Goal: Transaction & Acquisition: Download file/media

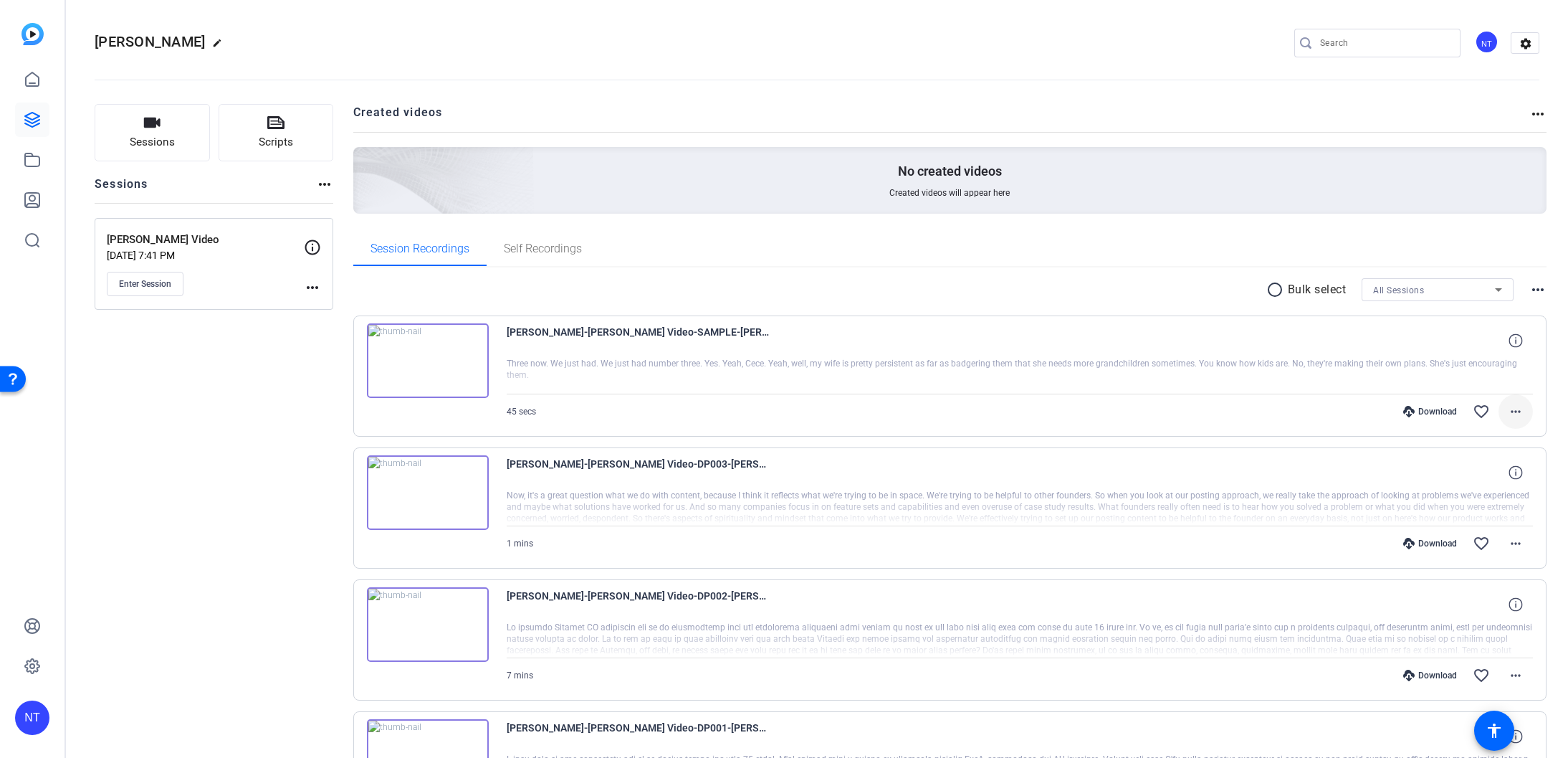
click at [1517, 408] on mat-icon "more_horiz" at bounding box center [1516, 412] width 17 height 17
click at [1486, 436] on span "Download Original" at bounding box center [1478, 441] width 86 height 17
click at [1481, 407] on mat-icon "favorite_border" at bounding box center [1481, 412] width 17 height 17
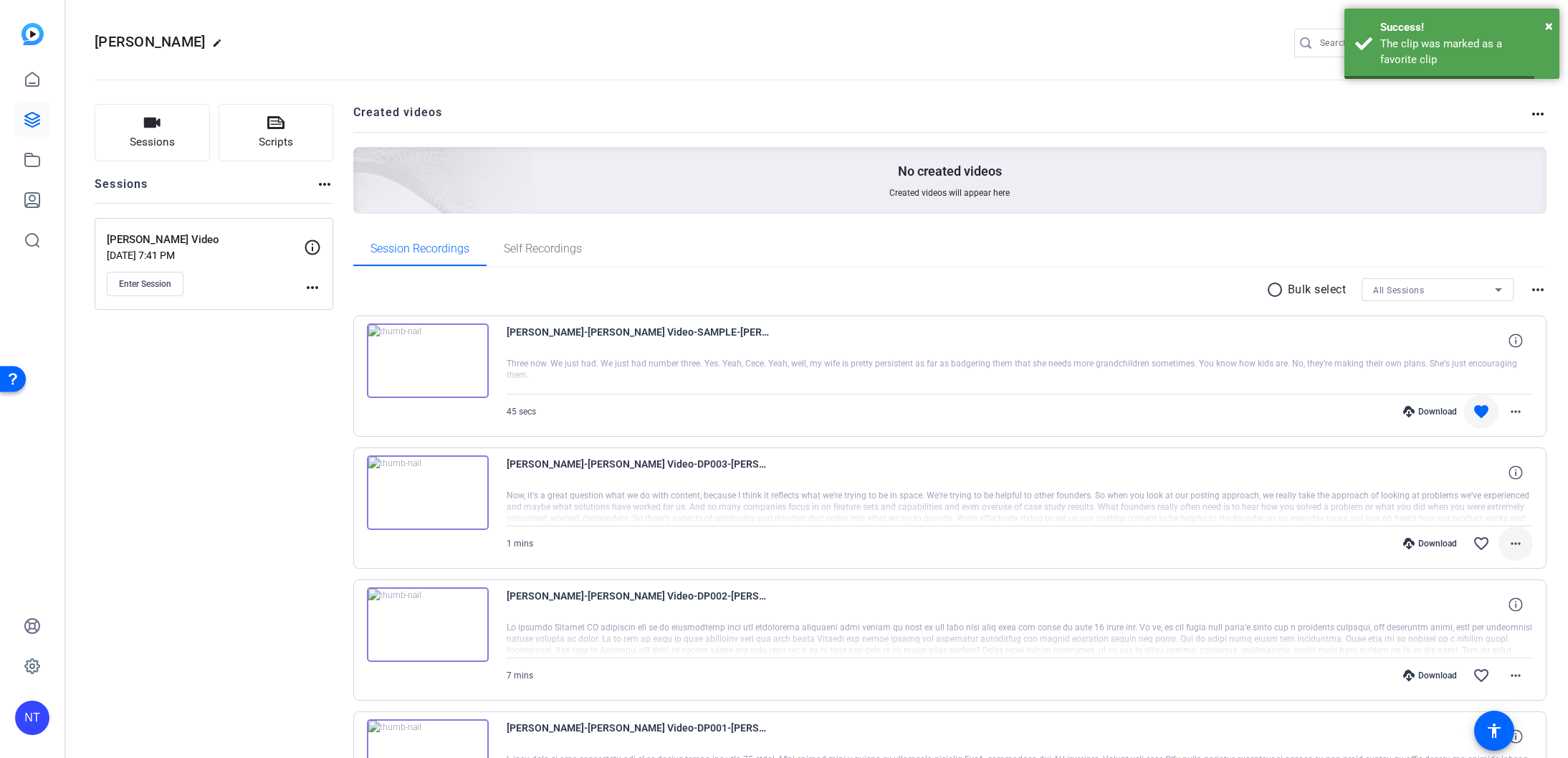
click at [1514, 533] on span at bounding box center [1515, 543] width 34 height 34
click at [1485, 568] on span "Download Original" at bounding box center [1478, 573] width 86 height 17
click at [1479, 543] on mat-icon "favorite_border" at bounding box center [1481, 543] width 17 height 17
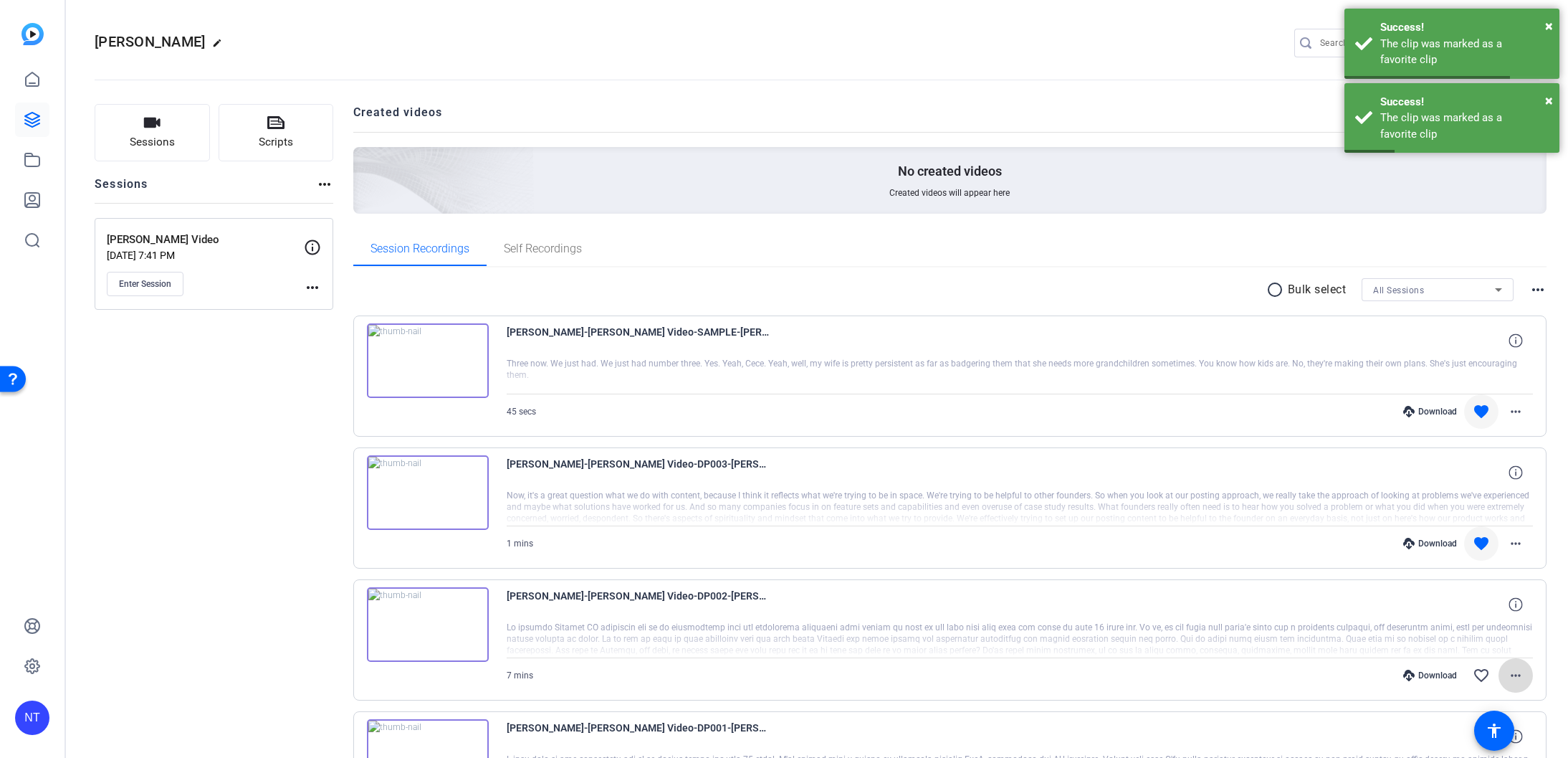
click at [1507, 675] on mat-icon "more_horiz" at bounding box center [1516, 675] width 17 height 17
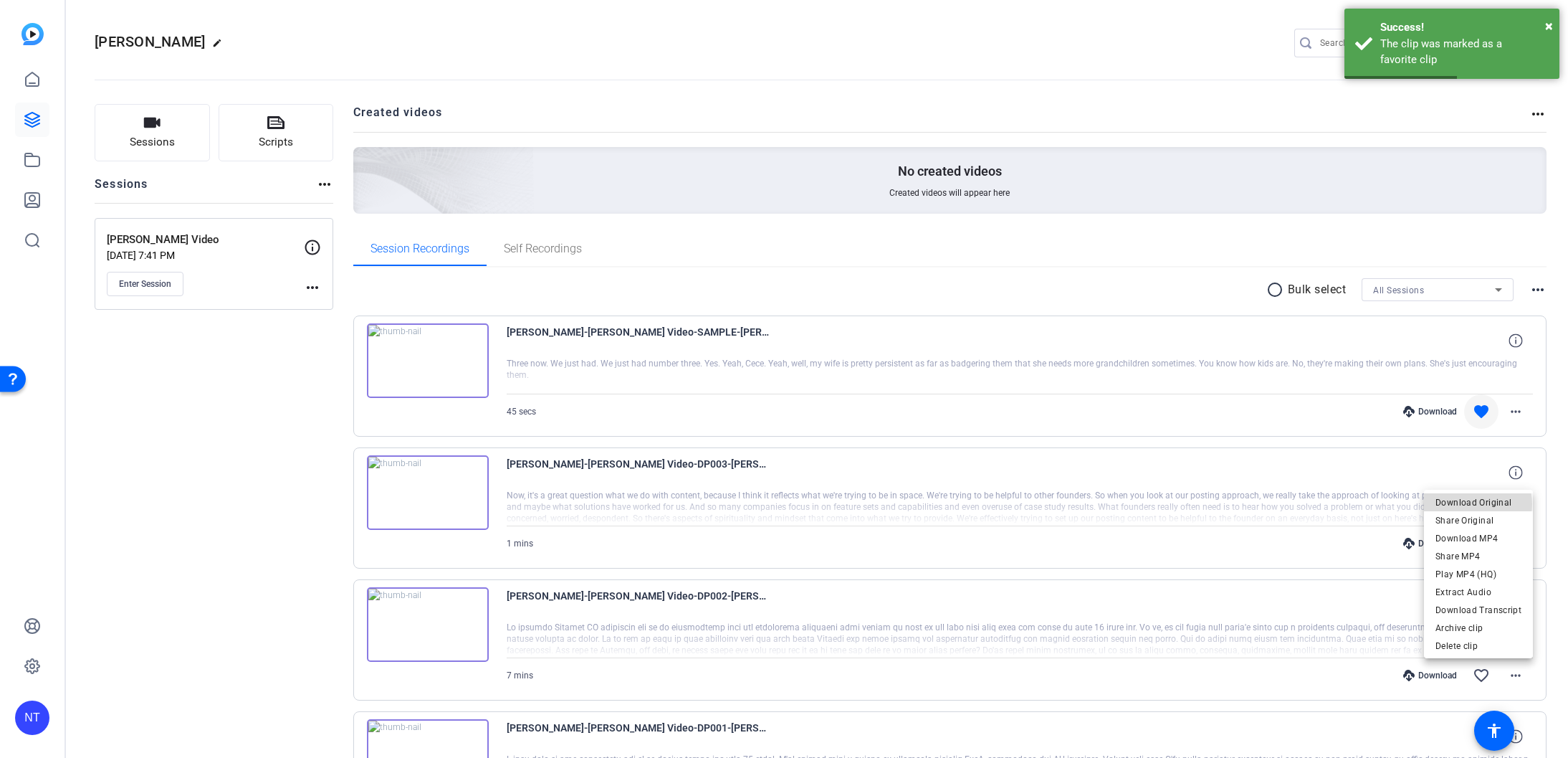
click at [1475, 504] on span "Download Original" at bounding box center [1478, 503] width 86 height 17
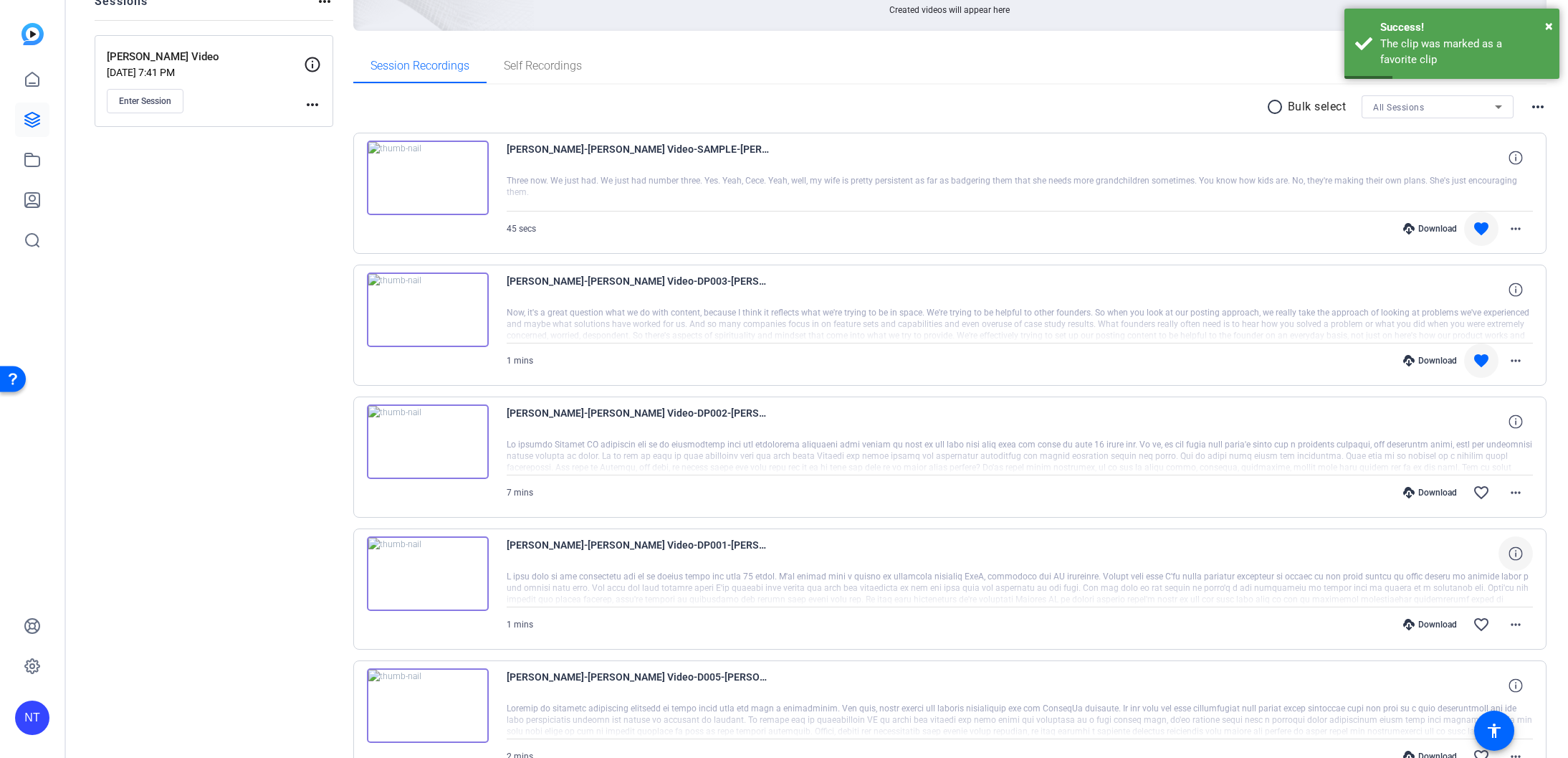
scroll to position [235, 0]
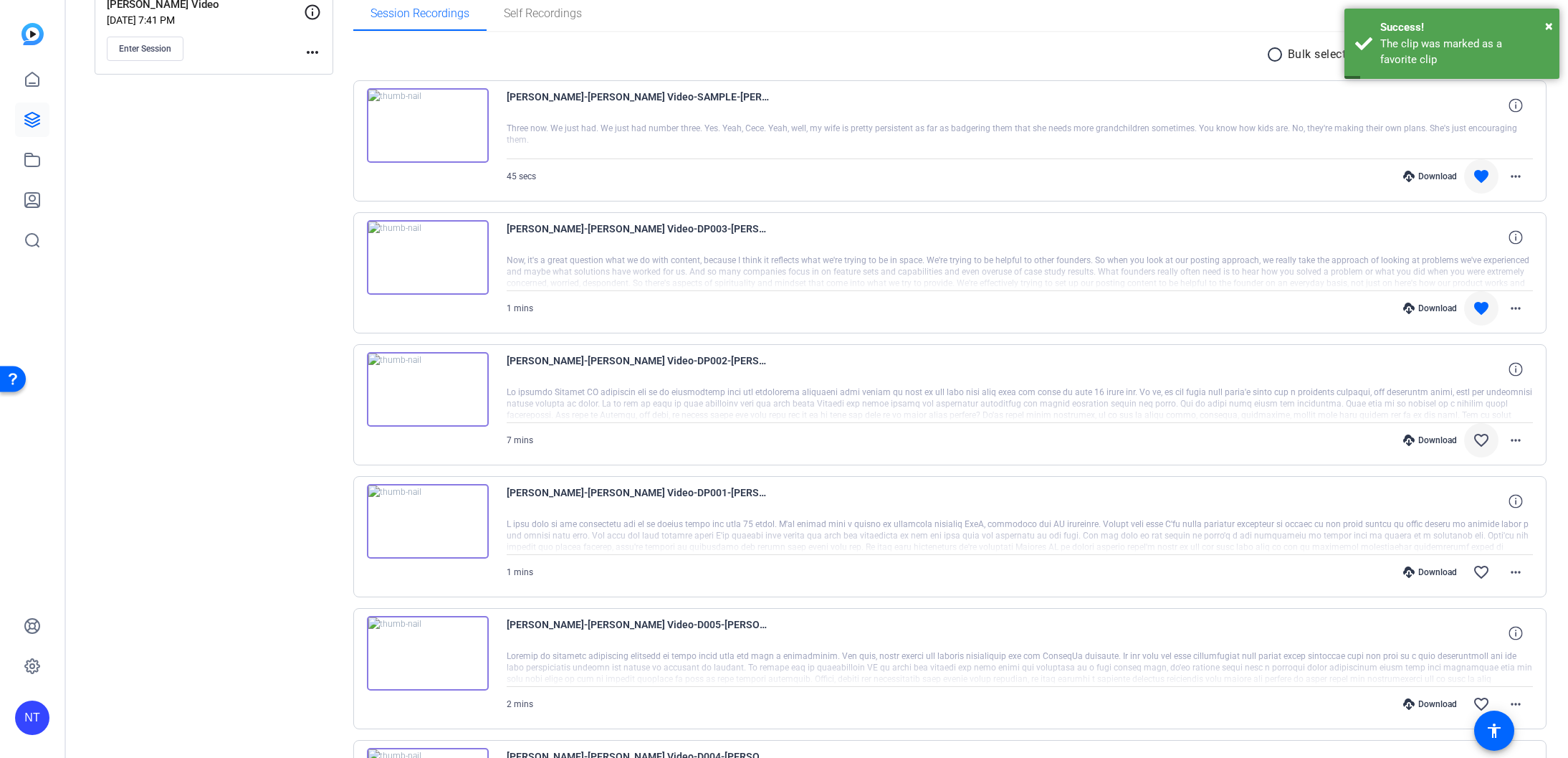
click at [1479, 441] on mat-icon "favorite_border" at bounding box center [1481, 440] width 17 height 17
click at [1516, 573] on mat-icon "more_horiz" at bounding box center [1516, 572] width 17 height 17
click at [1490, 596] on span "Download Original" at bounding box center [1478, 602] width 86 height 17
click at [1481, 568] on mat-icon "favorite_border" at bounding box center [1481, 572] width 17 height 17
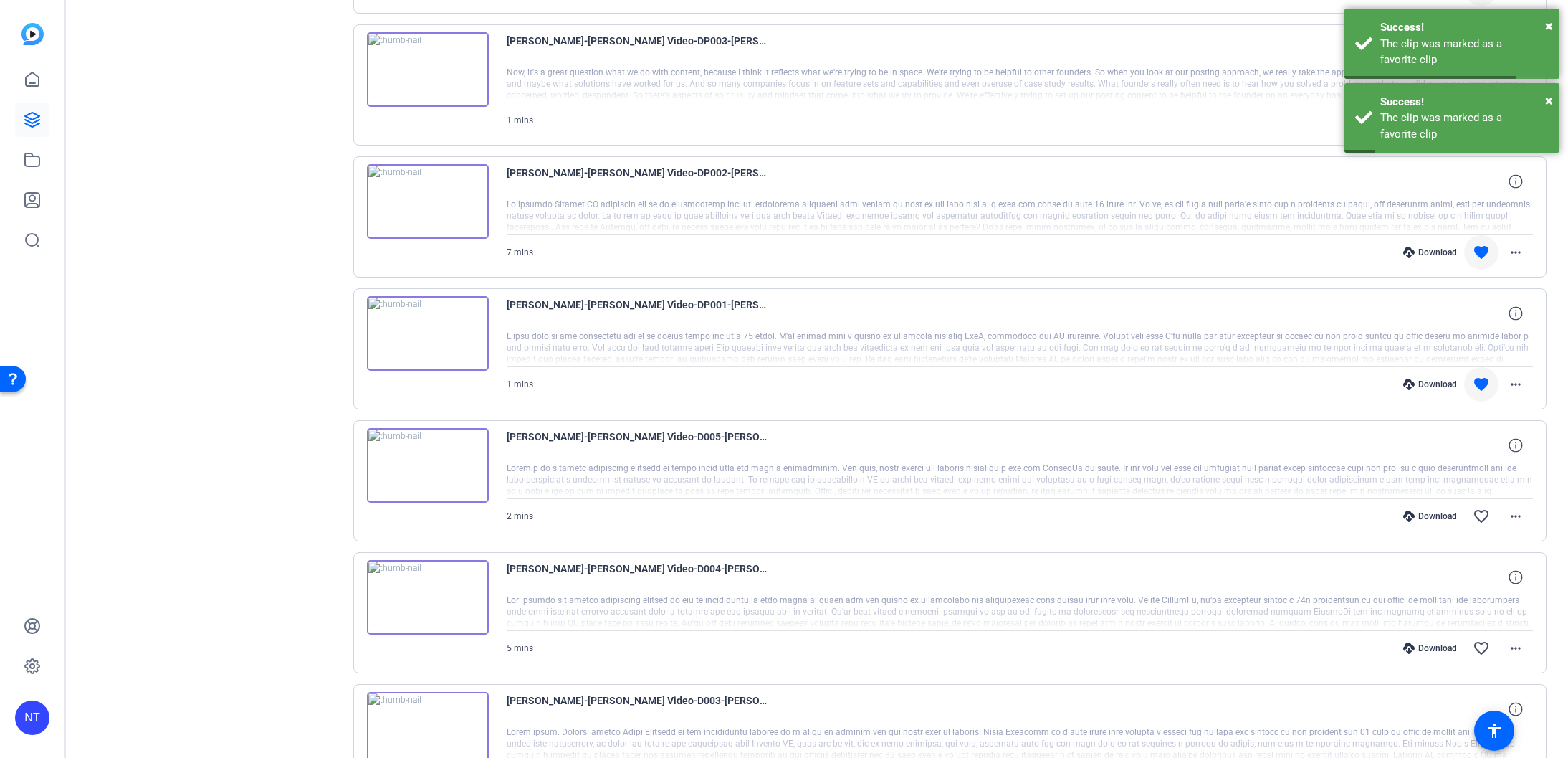
scroll to position [436, 0]
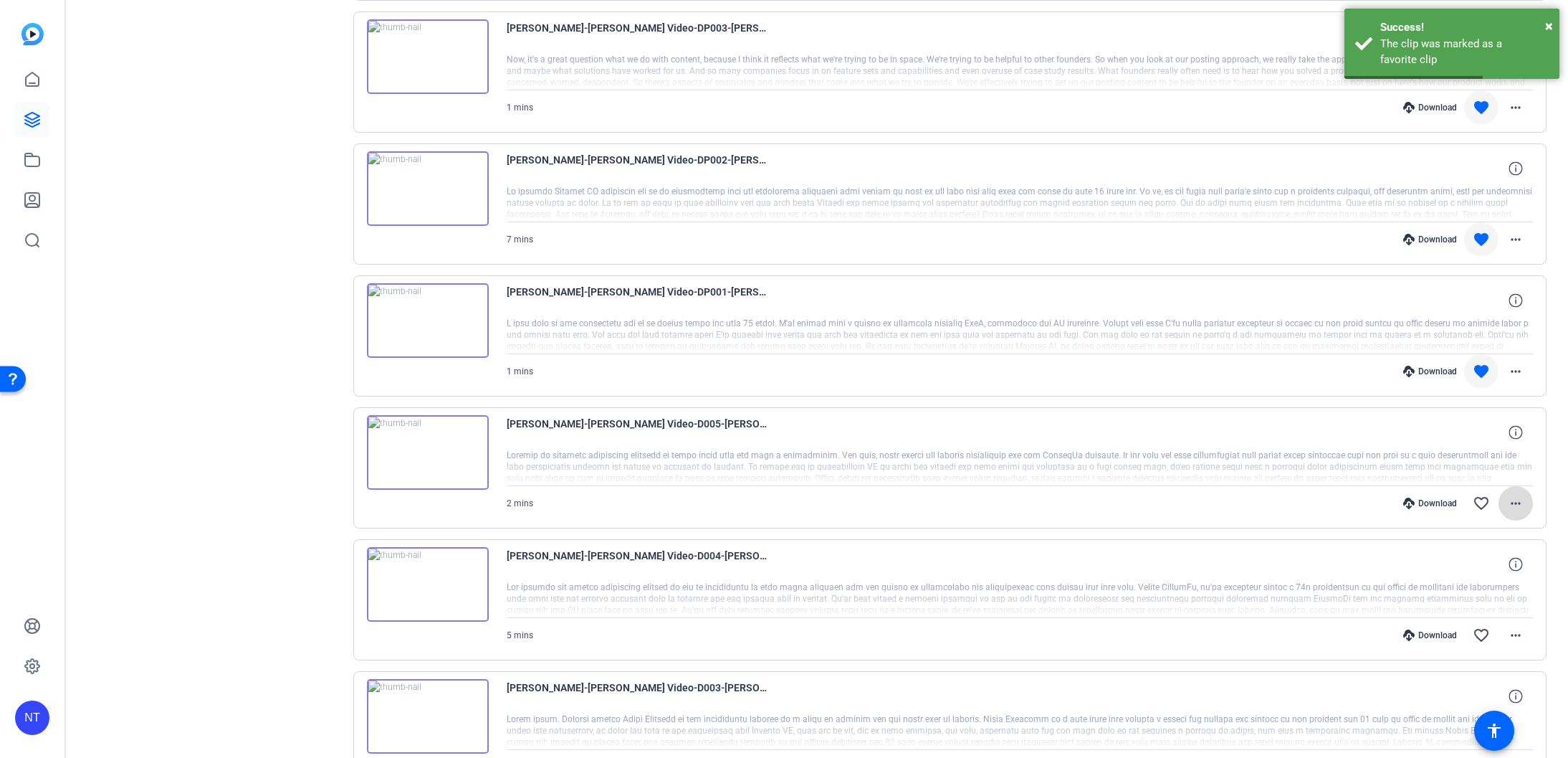
click at [1507, 506] on mat-icon "more_horiz" at bounding box center [1516, 504] width 17 height 17
click at [1481, 531] on span "Download Original" at bounding box center [1478, 533] width 86 height 17
click at [1478, 498] on mat-icon "favorite_border" at bounding box center [1481, 504] width 17 height 17
click at [1513, 633] on mat-icon "more_horiz" at bounding box center [1516, 635] width 17 height 17
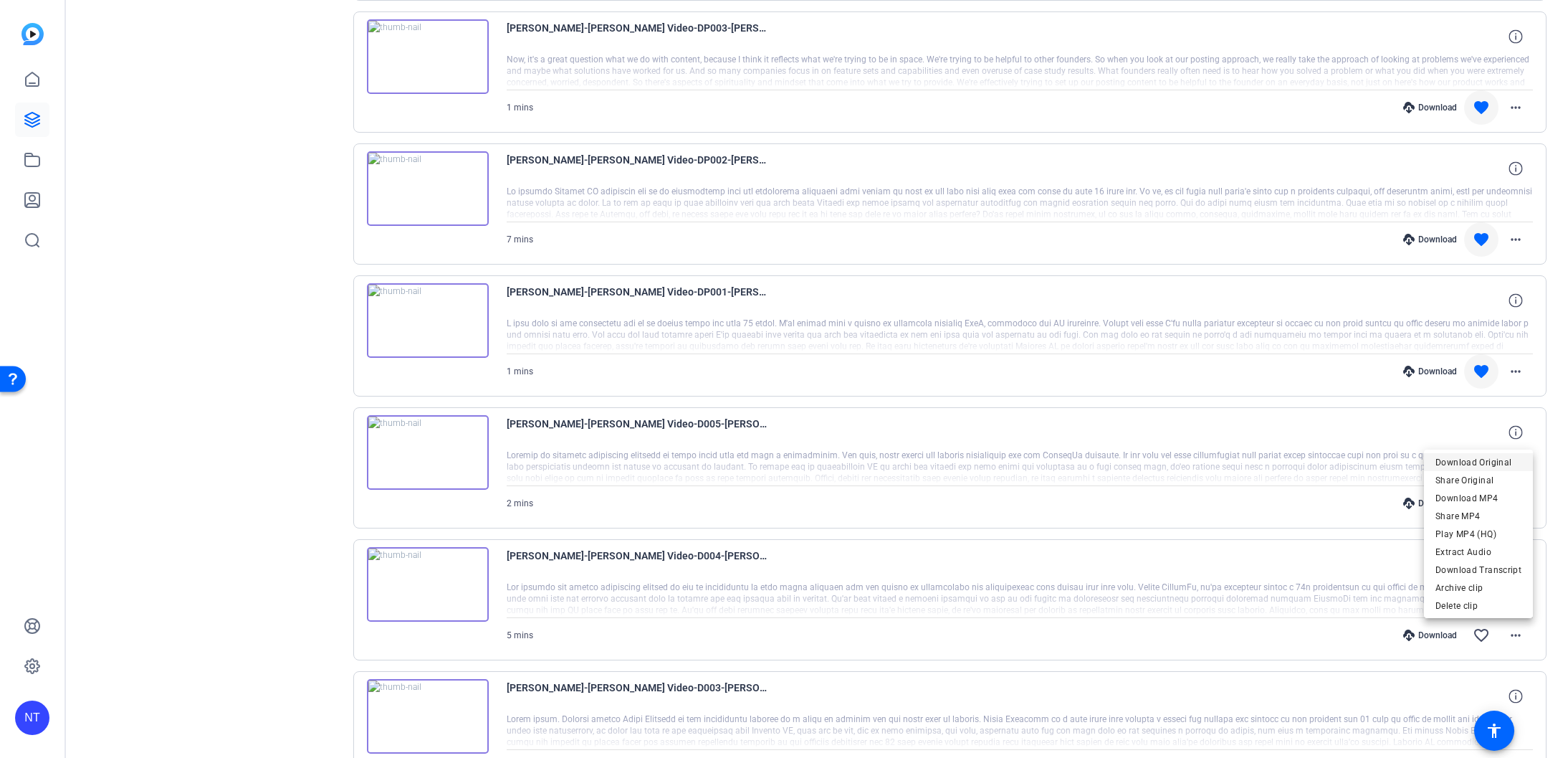
click at [1471, 465] on span "Download Original" at bounding box center [1478, 462] width 86 height 17
click at [1478, 638] on mat-icon "favorite_border" at bounding box center [1481, 635] width 17 height 17
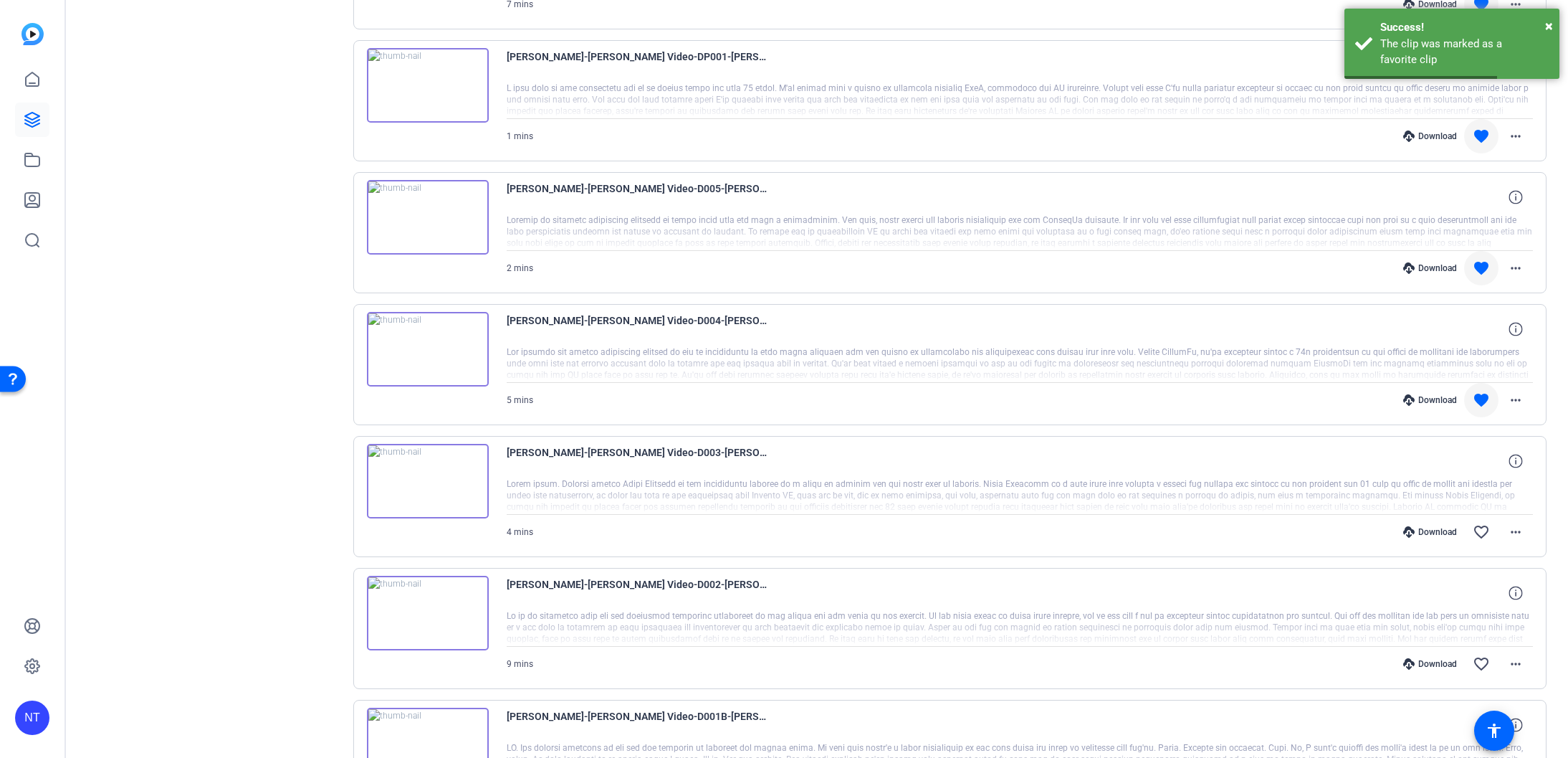
scroll to position [678, 0]
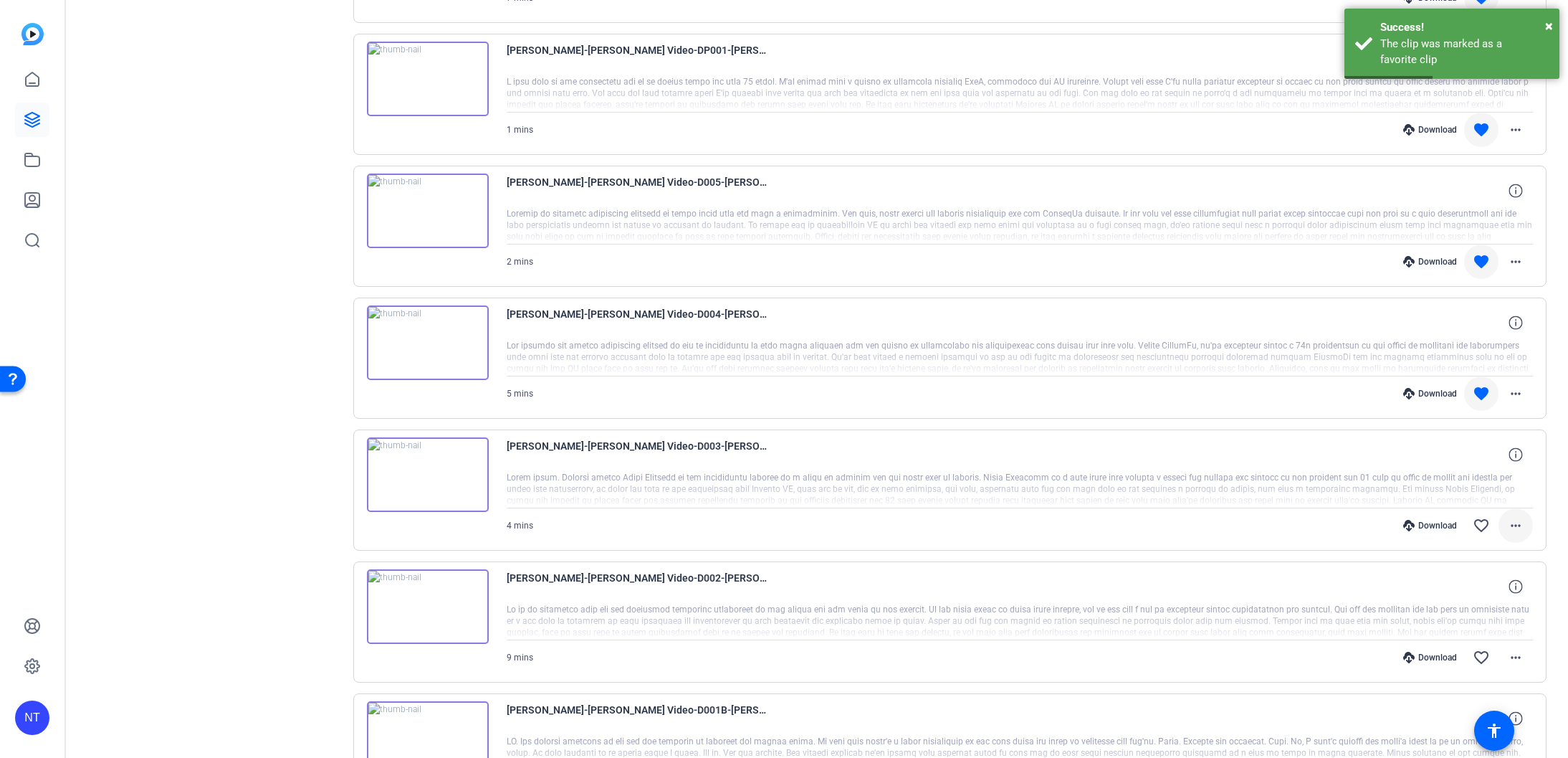
click at [1517, 524] on mat-icon "more_horiz" at bounding box center [1516, 526] width 17 height 17
click at [1488, 551] on span "Download Original" at bounding box center [1478, 556] width 86 height 17
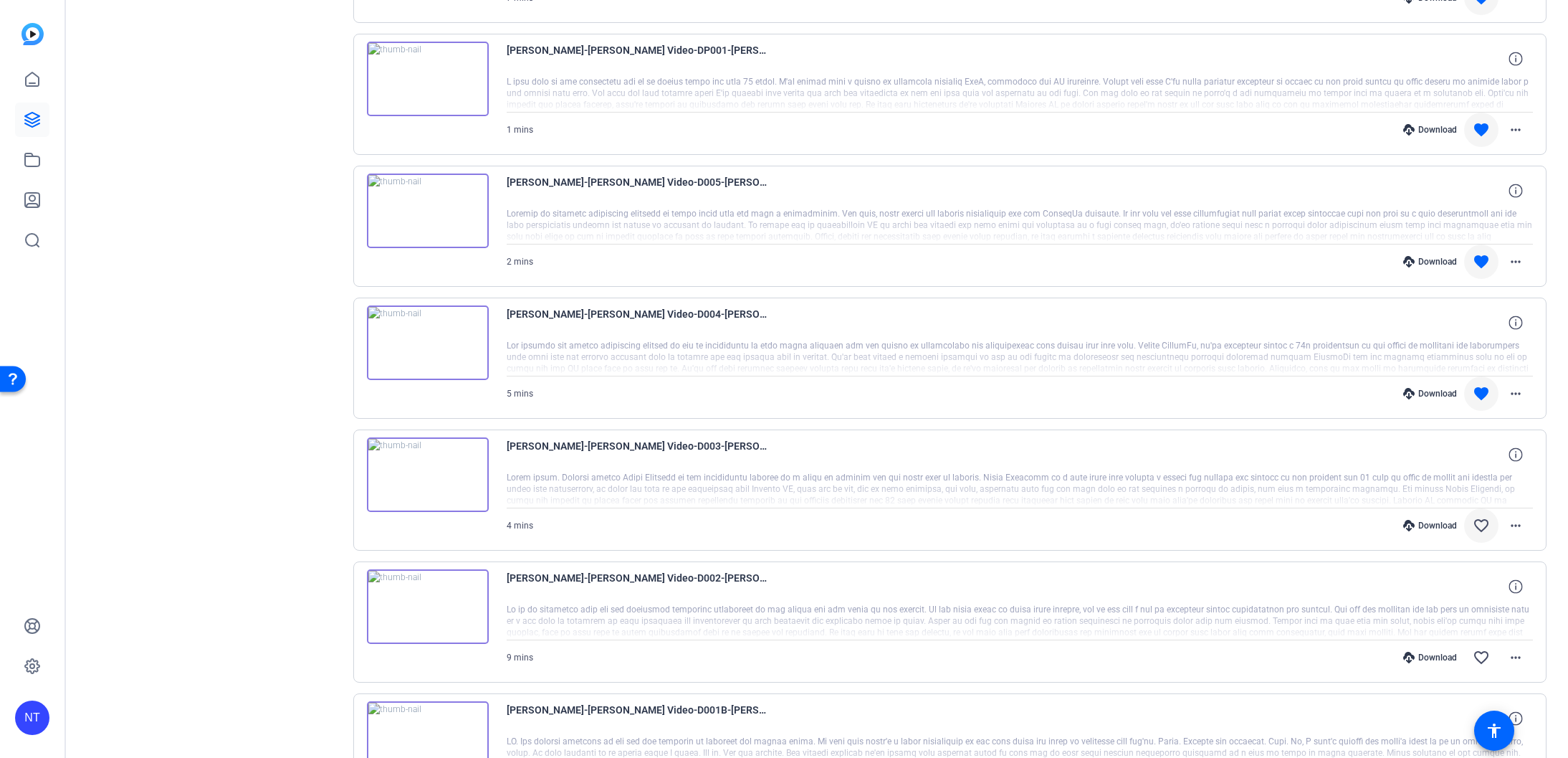
click at [1479, 524] on mat-icon "favorite_border" at bounding box center [1481, 526] width 17 height 17
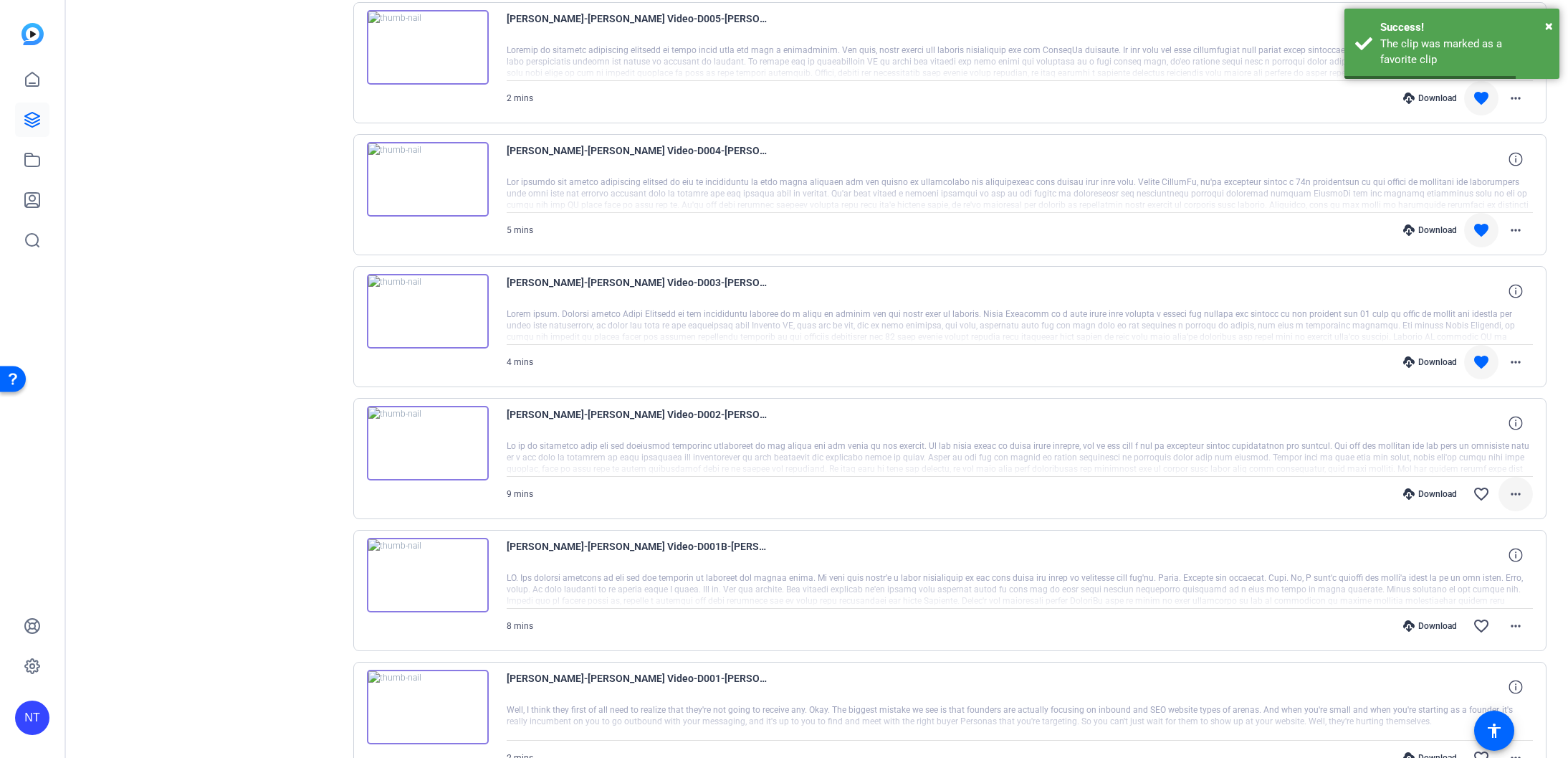
scroll to position [844, 0]
click at [1519, 494] on mat-icon "more_horiz" at bounding box center [1516, 491] width 17 height 17
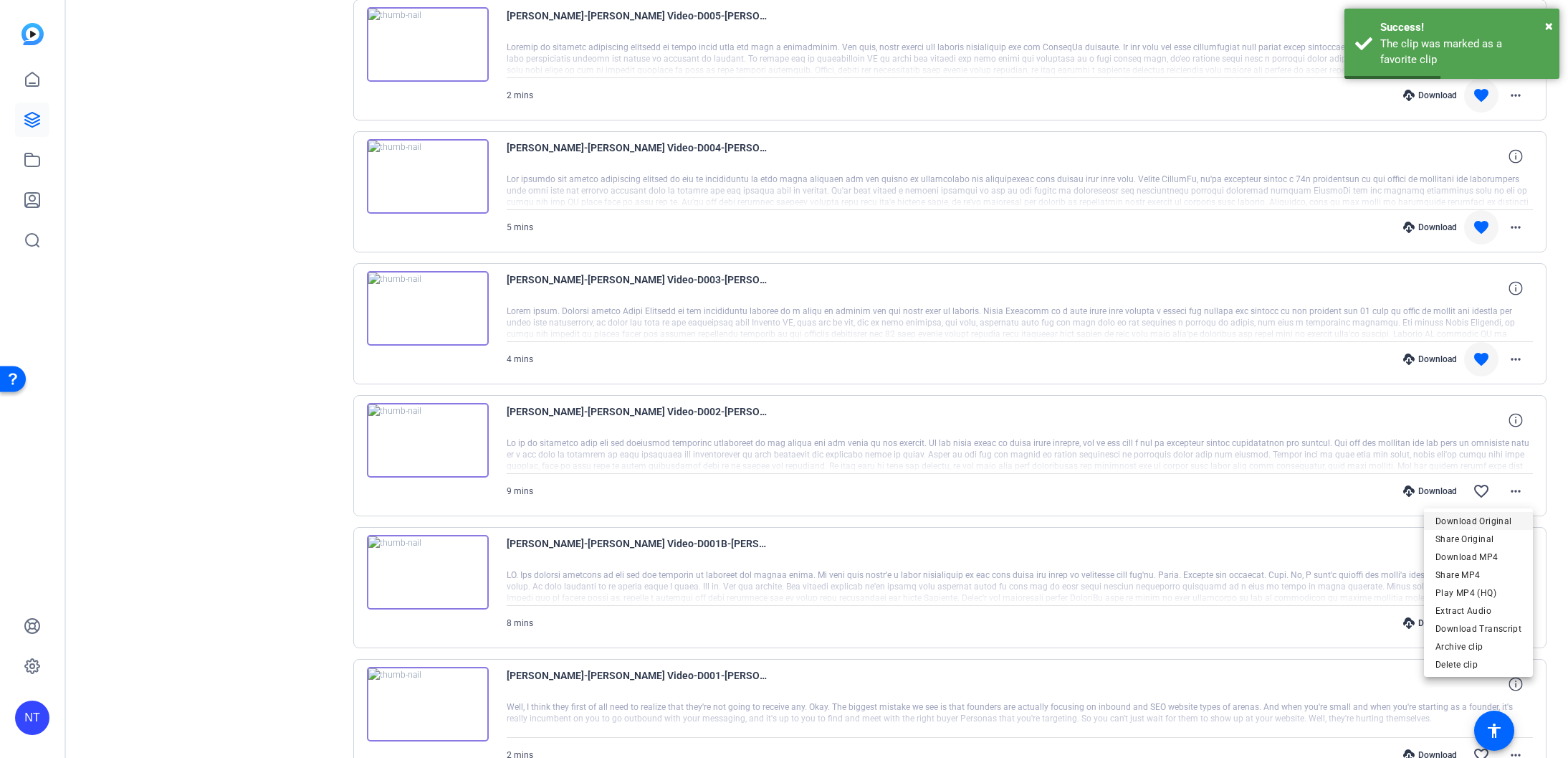
click at [1482, 521] on span "Download Original" at bounding box center [1478, 521] width 86 height 17
click at [1481, 490] on mat-icon "favorite_border" at bounding box center [1481, 491] width 17 height 17
click at [1516, 618] on mat-icon "more_horiz" at bounding box center [1516, 623] width 17 height 17
click at [1458, 454] on span "Download Original" at bounding box center [1478, 450] width 86 height 17
click at [1477, 617] on mat-icon "favorite_border" at bounding box center [1481, 623] width 17 height 17
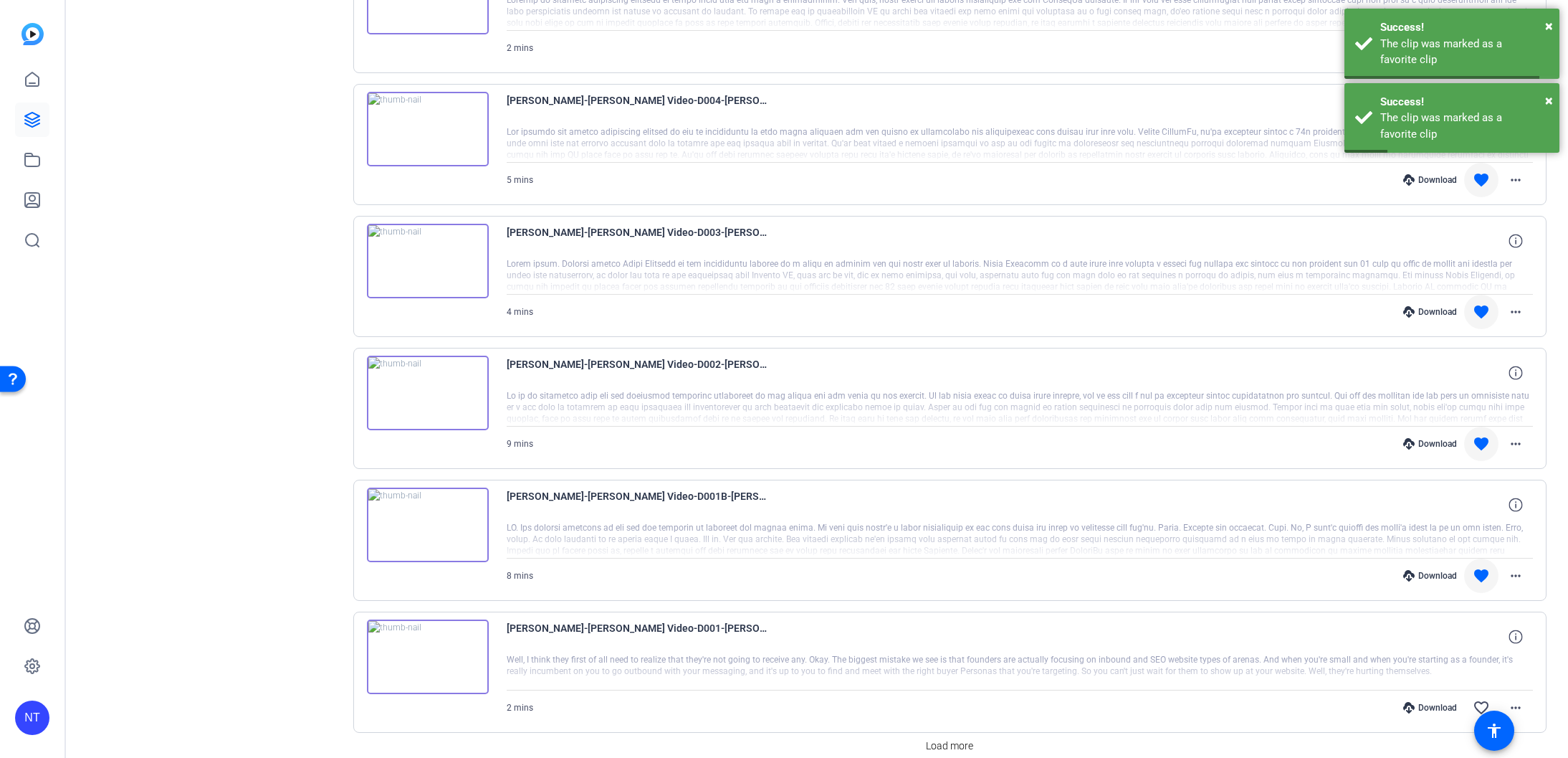
scroll to position [956, 0]
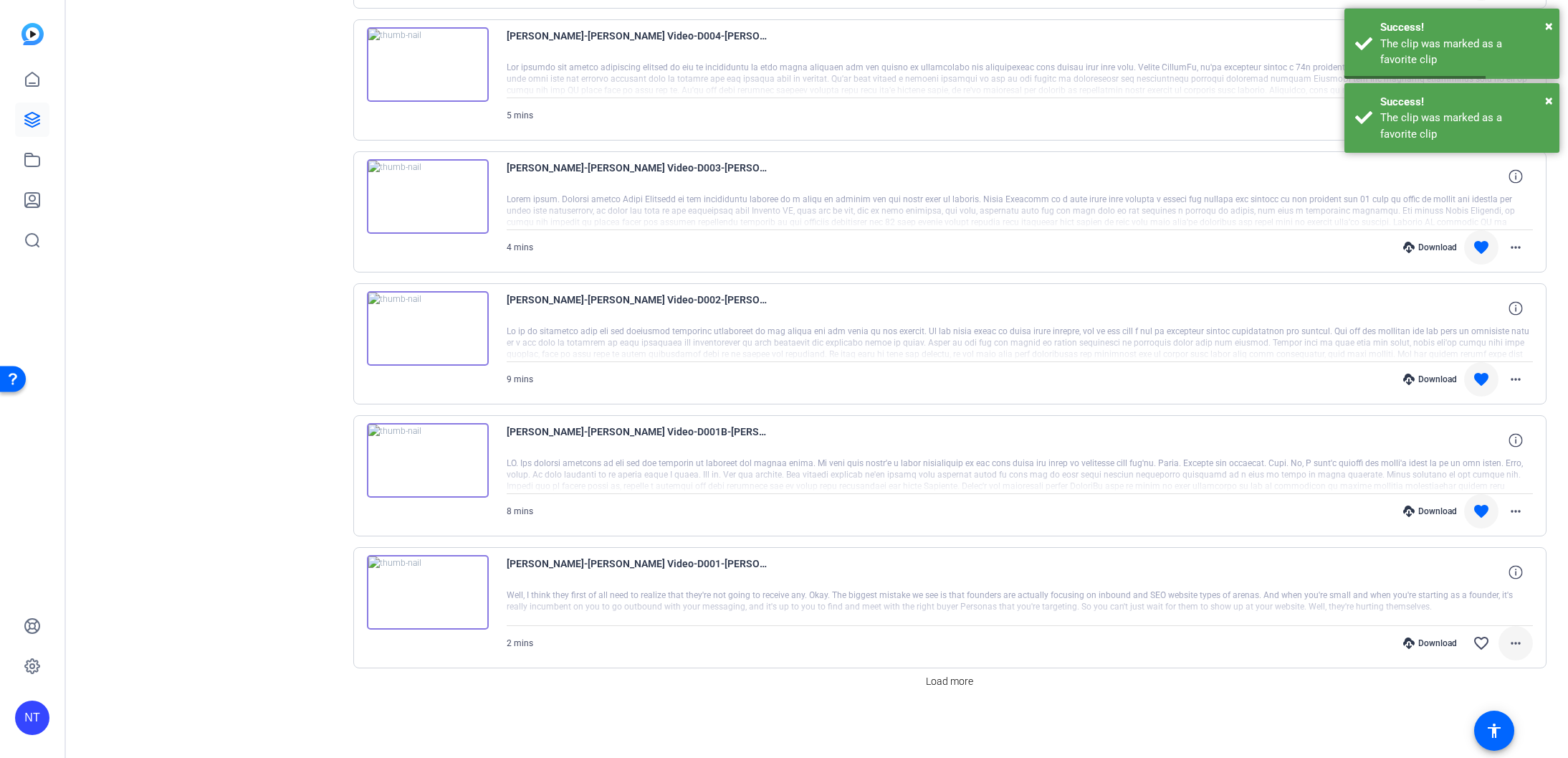
click at [1517, 642] on mat-icon "more_horiz" at bounding box center [1516, 643] width 17 height 17
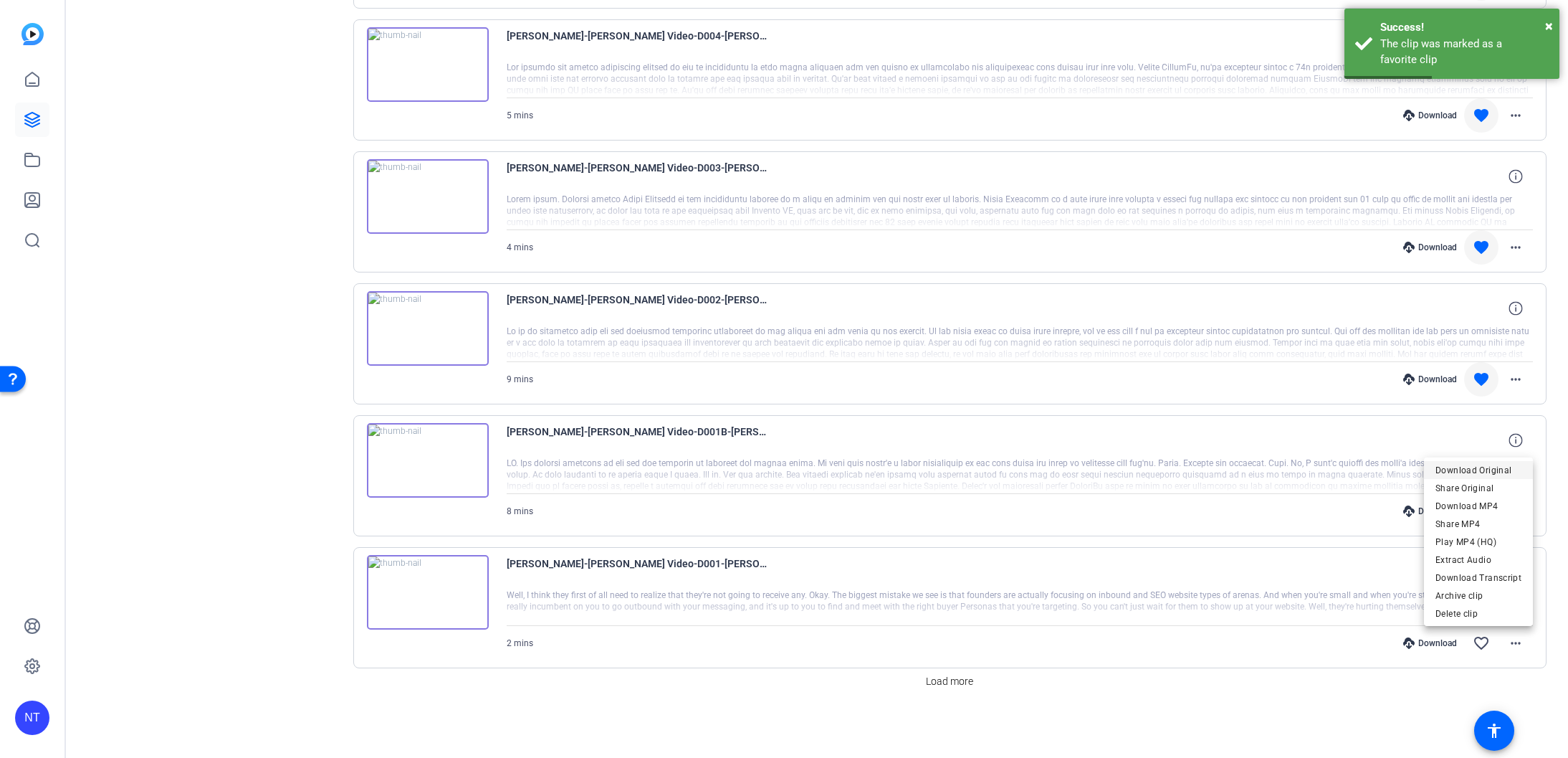
click at [1465, 474] on span "Download Original" at bounding box center [1478, 471] width 86 height 17
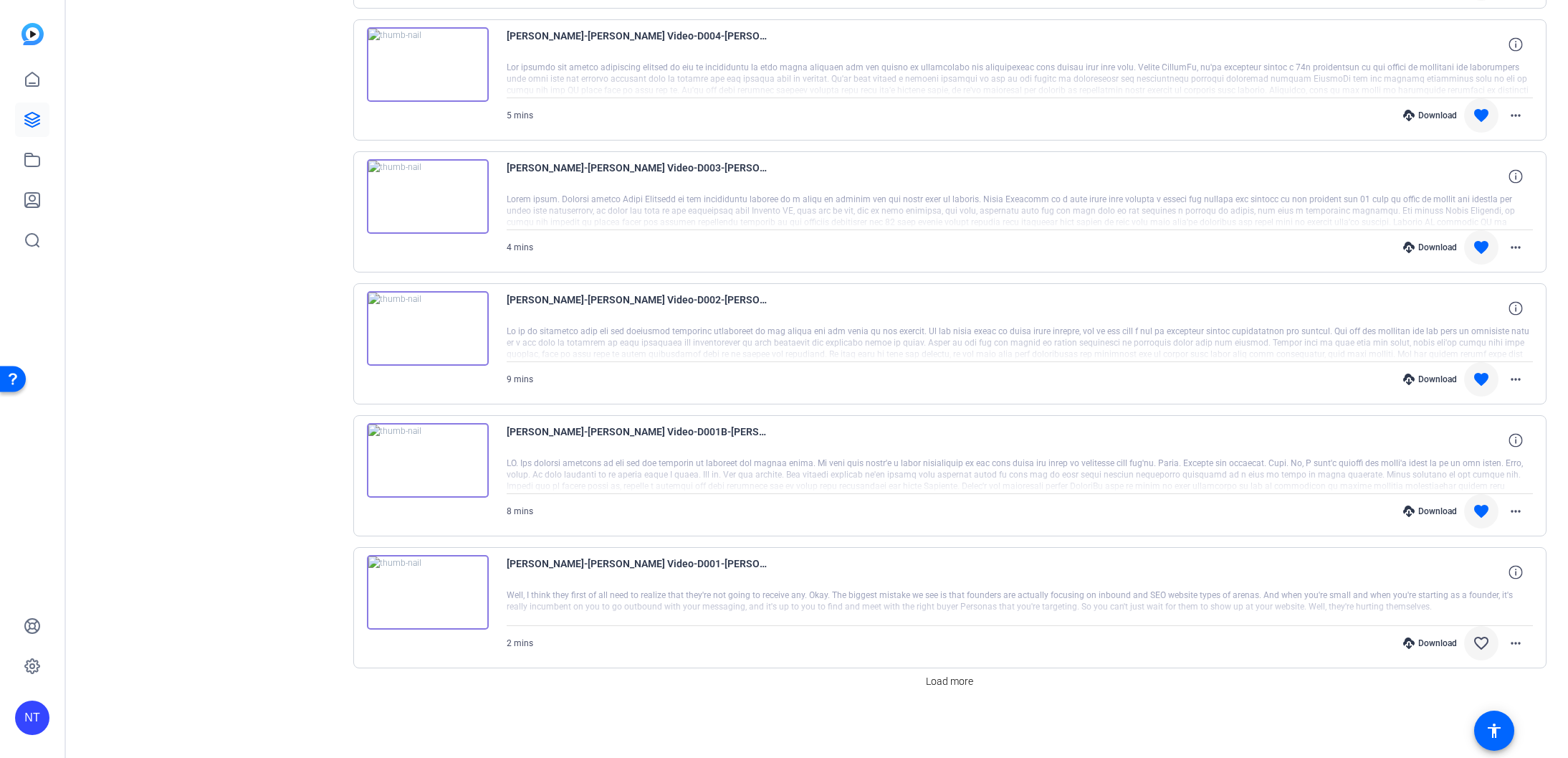
click at [1481, 642] on mat-icon "favorite_border" at bounding box center [1481, 643] width 17 height 17
